Goal: Information Seeking & Learning: Learn about a topic

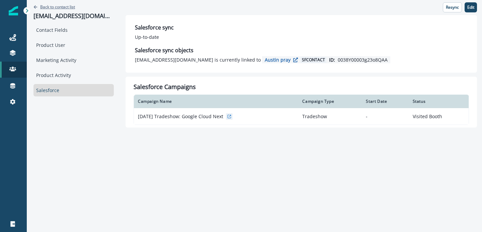
click at [60, 5] on p "Back to contact list" at bounding box center [57, 7] width 35 height 6
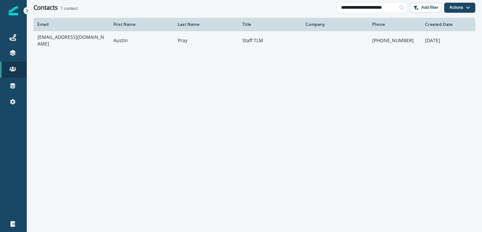
click at [83, 40] on td "[EMAIL_ADDRESS][DOMAIN_NAME]" at bounding box center [71, 40] width 76 height 19
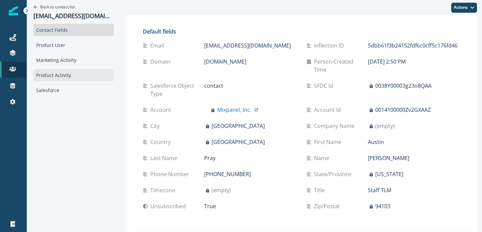
click at [65, 75] on div "Product Activity" at bounding box center [73, 75] width 80 height 12
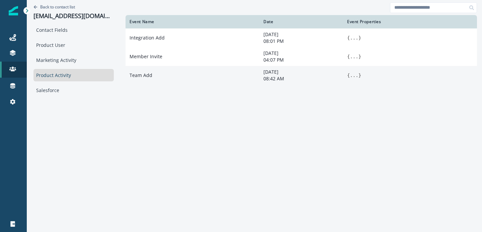
click at [350, 76] on button "..." at bounding box center [354, 75] width 8 height 7
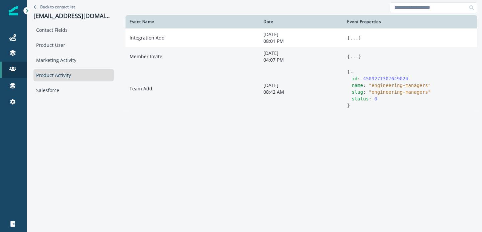
click at [350, 56] on button "..." at bounding box center [354, 56] width 8 height 7
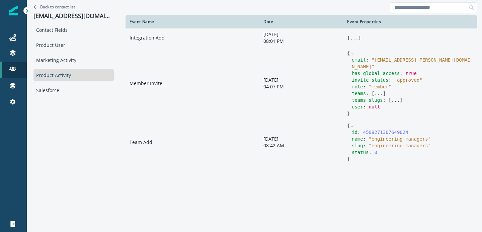
click at [351, 36] on button "..." at bounding box center [354, 37] width 8 height 7
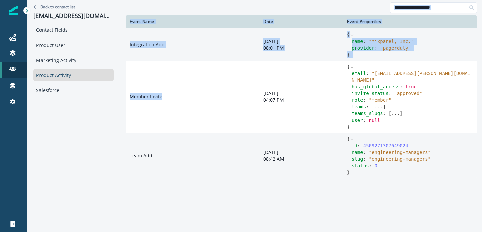
drag, startPoint x: 161, startPoint y: 91, endPoint x: 105, endPoint y: 98, distance: 56.3
click at [105, 98] on div "Back to contact list [PERSON_NAME][EMAIL_ADDRESS][DOMAIN_NAME] Contact Fields P…" at bounding box center [254, 115] width 455 height 230
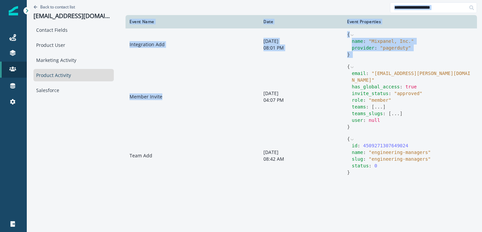
click at [143, 86] on td "Member Invite" at bounding box center [192, 97] width 134 height 72
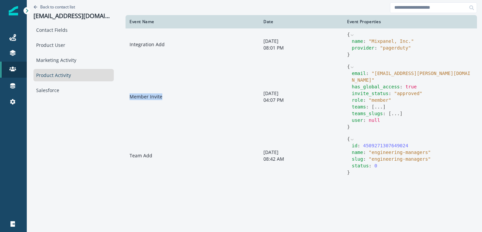
drag, startPoint x: 160, startPoint y: 94, endPoint x: 124, endPoint y: 95, distance: 35.5
click at [125, 95] on td "Member Invite" at bounding box center [192, 97] width 134 height 72
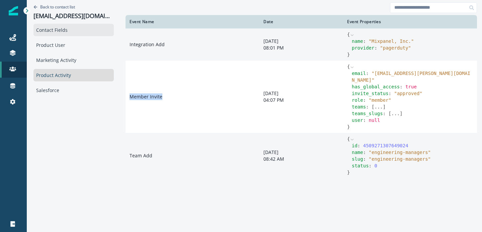
click at [59, 33] on div "Contact Fields" at bounding box center [73, 30] width 80 height 12
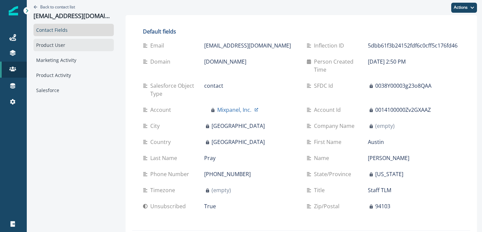
click at [60, 49] on div "Product User" at bounding box center [73, 45] width 80 height 12
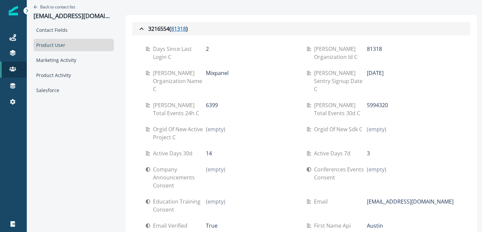
click at [171, 28] on u "81318" at bounding box center [178, 29] width 15 height 8
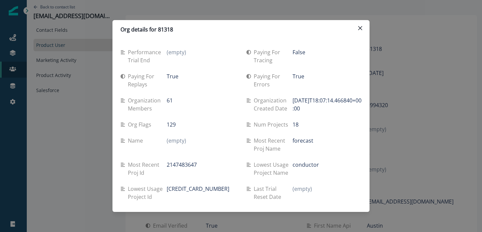
scroll to position [482, 0]
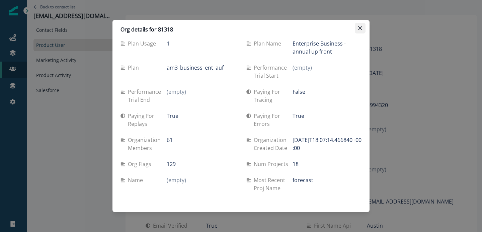
click at [362, 24] on button "Close" at bounding box center [360, 28] width 11 height 11
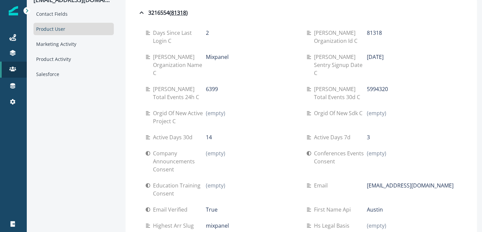
scroll to position [0, 0]
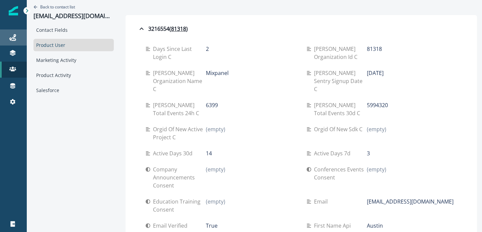
click at [13, 44] on link "Journeys" at bounding box center [13, 37] width 27 height 16
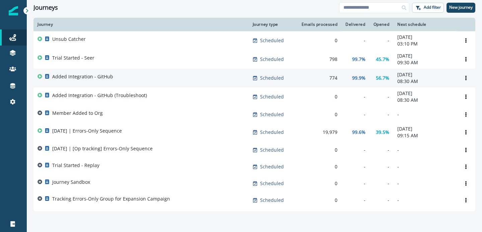
click at [68, 78] on p "Added Integration - GitHub" at bounding box center [82, 76] width 61 height 7
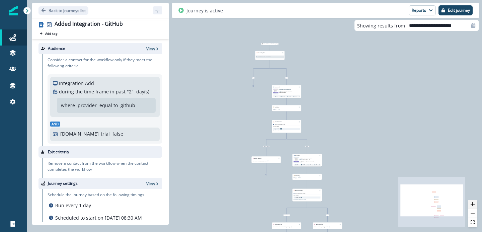
click at [475, 204] on button "zoom in" at bounding box center [472, 204] width 9 height 9
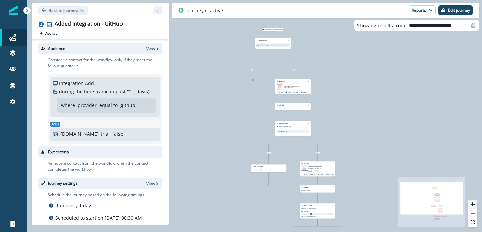
click at [475, 204] on button "zoom in" at bounding box center [472, 204] width 9 height 9
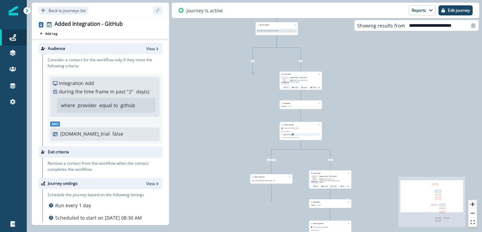
click at [475, 204] on button "zoom in" at bounding box center [472, 204] width 9 height 9
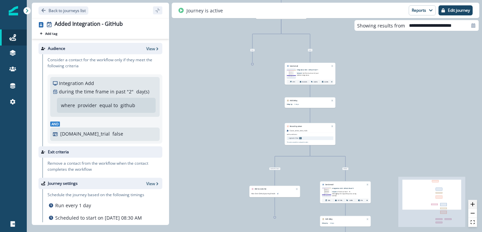
click at [475, 204] on button "zoom in" at bounding box center [472, 204] width 9 height 9
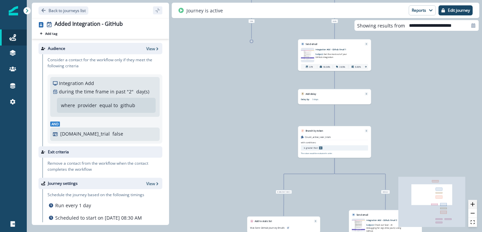
click at [475, 204] on button "zoom in" at bounding box center [472, 204] width 9 height 9
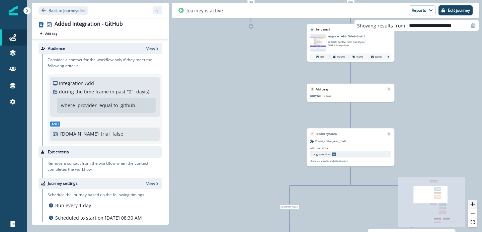
click at [475, 204] on button "zoom in" at bounding box center [472, 204] width 9 height 9
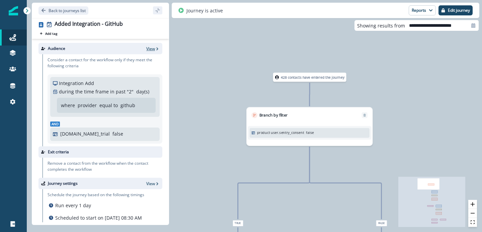
click at [150, 48] on p "View" at bounding box center [150, 49] width 9 height 6
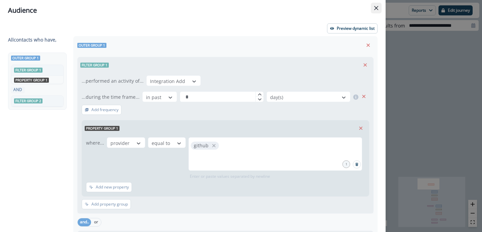
click at [377, 10] on button "Close" at bounding box center [376, 8] width 11 height 11
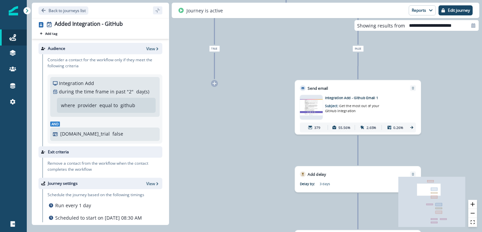
click at [343, 107] on span "Get the most out of your GitHub integration" at bounding box center [352, 108] width 54 height 10
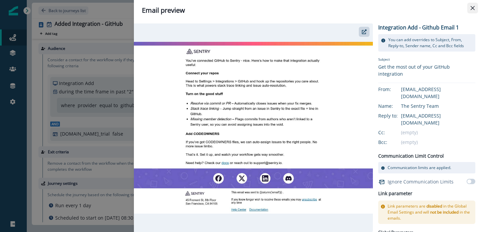
click at [476, 8] on button "Close" at bounding box center [472, 8] width 11 height 11
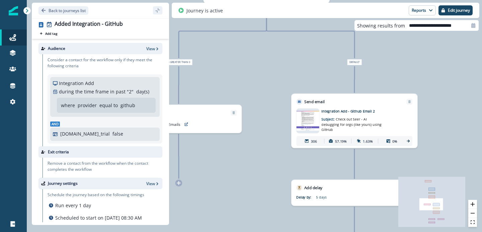
click at [342, 127] on div "Integration Add - Github Email 2 Subject: Check out Seer - AI debugging for org…" at bounding box center [361, 120] width 81 height 24
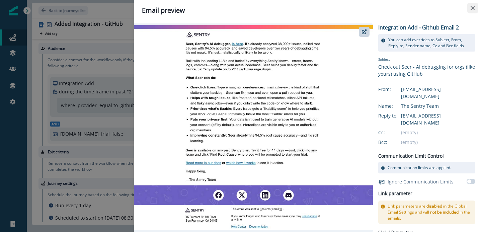
click at [468, 9] on button "Close" at bounding box center [472, 8] width 11 height 11
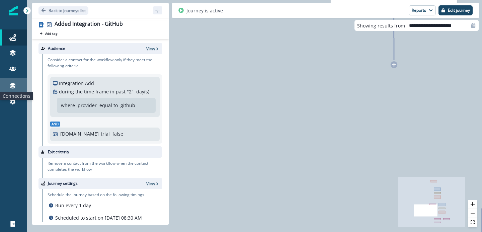
click at [12, 86] on icon at bounding box center [12, 85] width 5 height 5
